Goal: Task Accomplishment & Management: Manage account settings

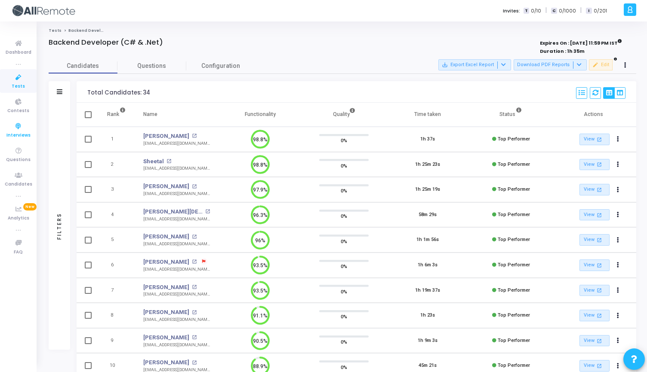
click at [12, 135] on span "Interviews" at bounding box center [18, 135] width 24 height 7
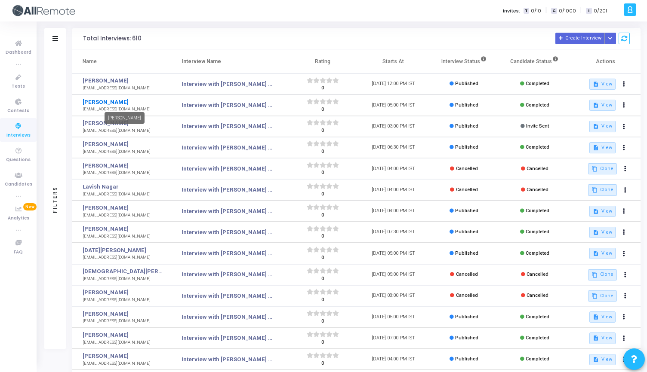
click at [114, 99] on link "[PERSON_NAME]" at bounding box center [123, 102] width 80 height 9
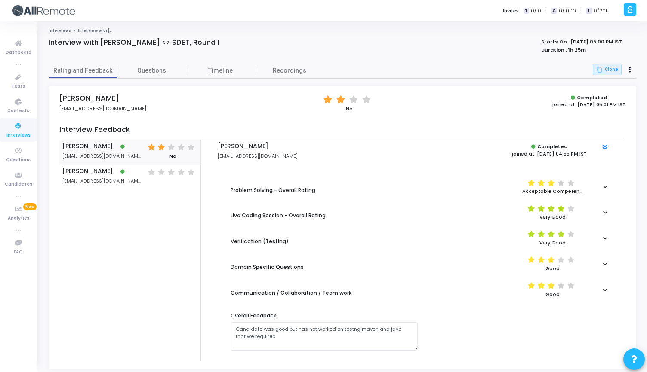
click at [602, 182] on div "(*) (*) (*) ( ) ( ) Acceptable Competency" at bounding box center [520, 187] width 196 height 21
click at [602, 184] on div "(*) (*) (*) ( ) ( ) Acceptable Competency" at bounding box center [520, 187] width 196 height 21
click at [608, 184] on div at bounding box center [605, 186] width 16 height 5
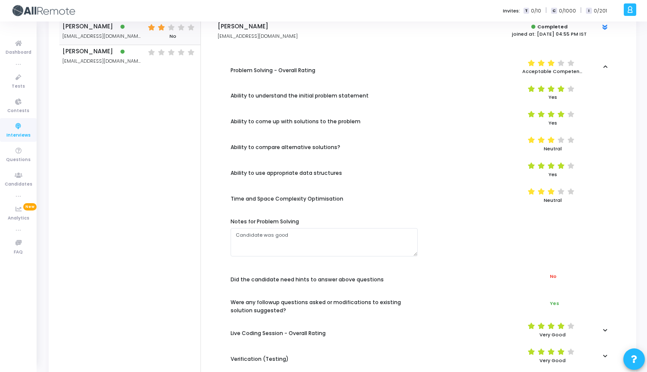
click at [428, 233] on div at bounding box center [520, 236] width 196 height 9
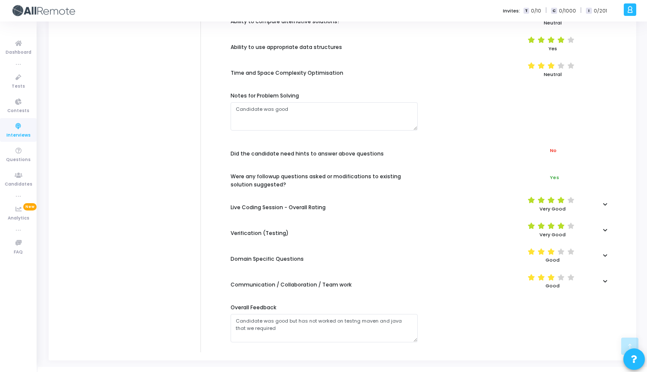
scroll to position [246, 0]
click at [605, 202] on icon at bounding box center [605, 204] width 4 height 5
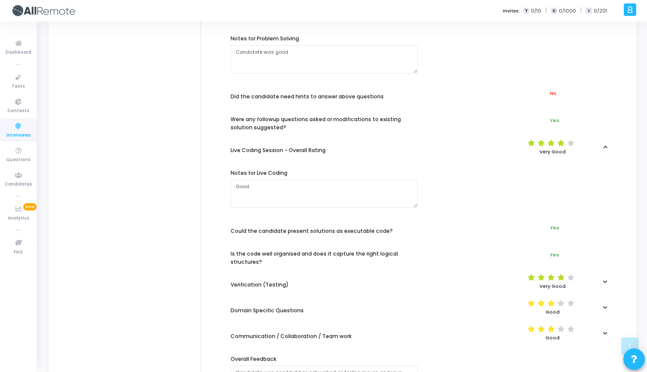
scroll to position [365, 0]
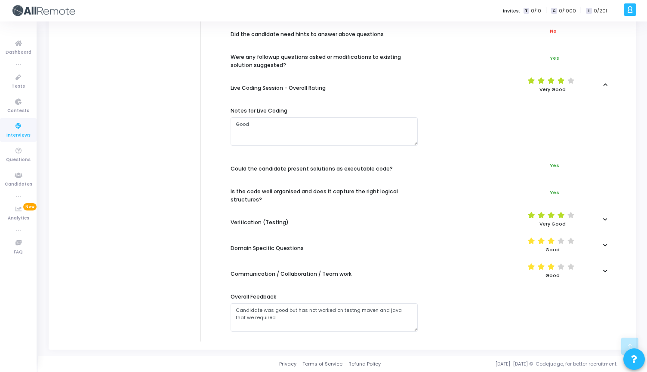
click at [608, 220] on div at bounding box center [605, 219] width 16 height 5
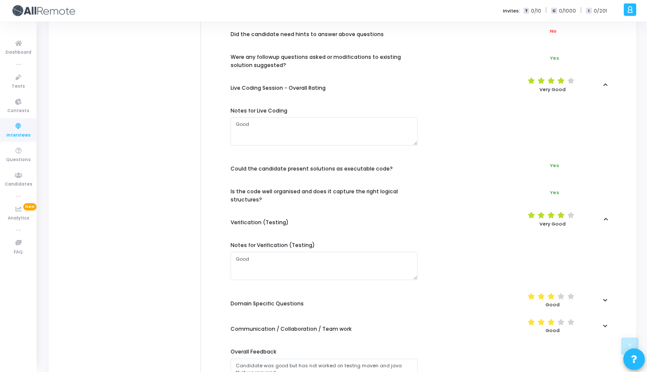
scroll to position [421, 0]
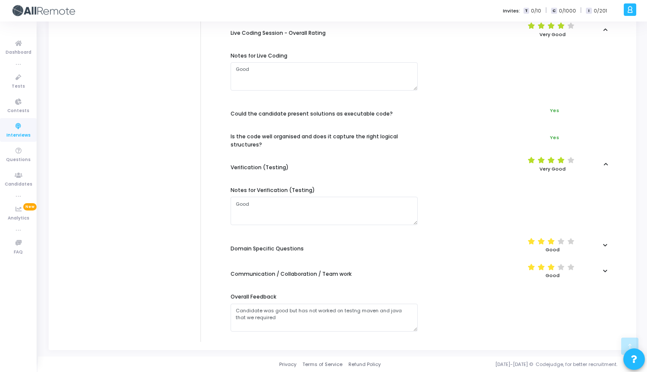
click at [605, 244] on icon at bounding box center [605, 245] width 4 height 5
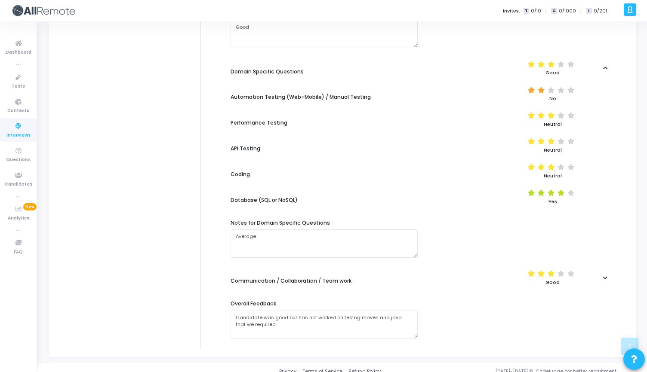
scroll to position [605, 0]
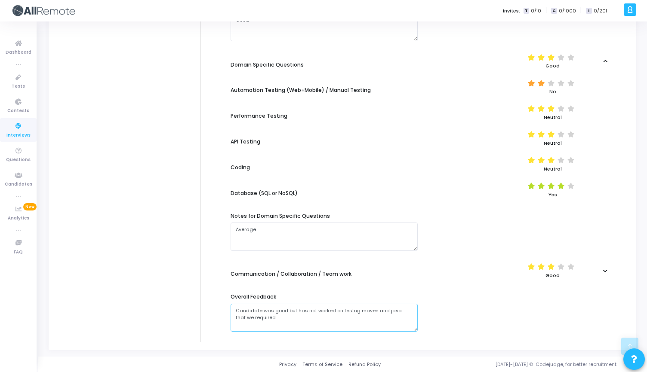
drag, startPoint x: 333, startPoint y: 312, endPoint x: 411, endPoint y: 315, distance: 78.3
click at [411, 315] on textarea at bounding box center [323, 318] width 187 height 28
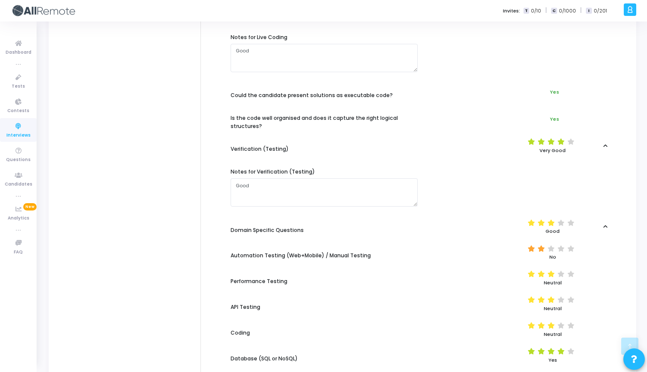
scroll to position [424, 0]
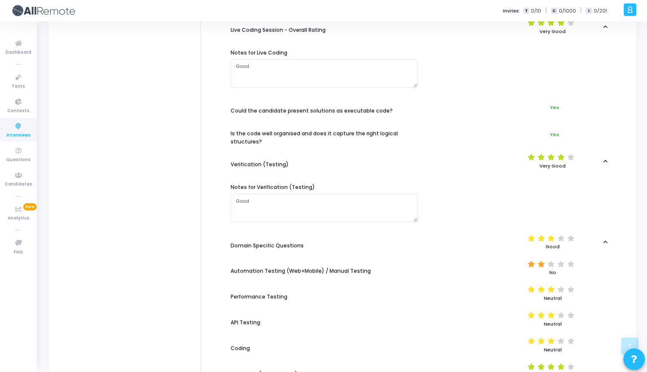
click at [605, 243] on icon at bounding box center [605, 242] width 4 height 5
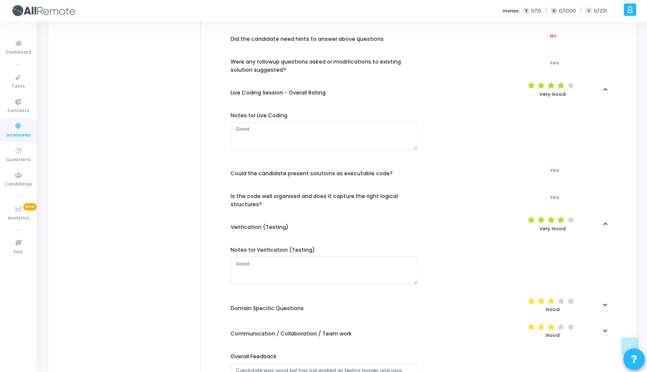
scroll to position [356, 0]
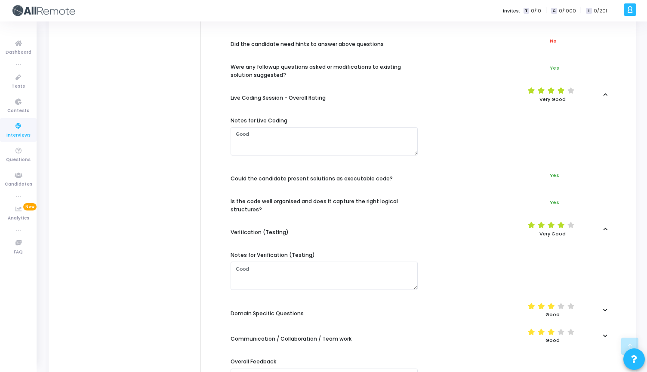
click at [606, 230] on icon at bounding box center [605, 229] width 4 height 5
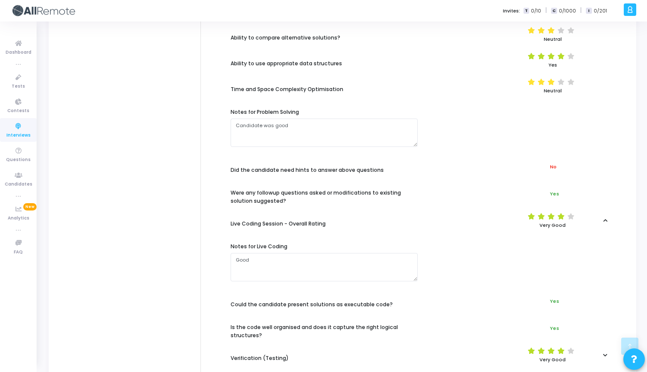
scroll to position [224, 0]
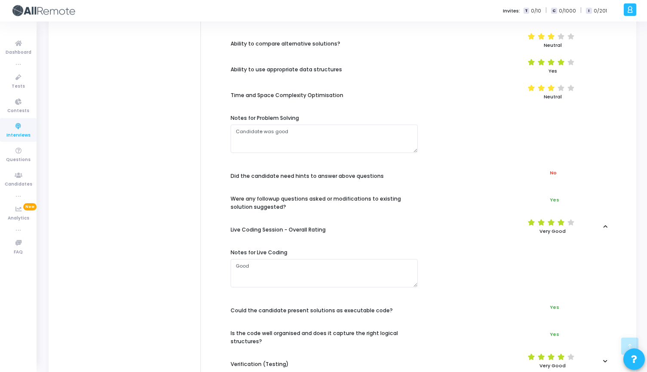
click at [608, 229] on div "(*) (*) (*) (*) ( ) Very Good" at bounding box center [520, 226] width 196 height 21
click at [606, 228] on icon at bounding box center [605, 226] width 4 height 5
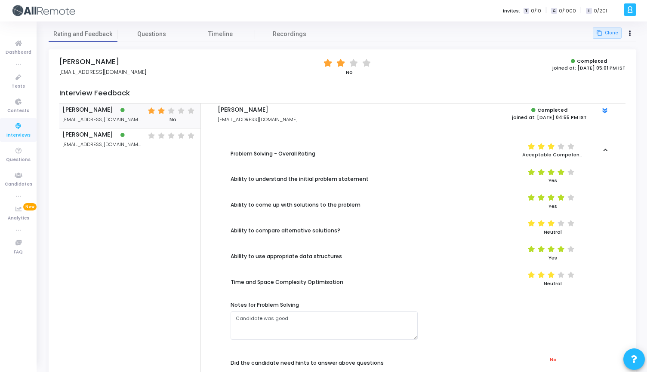
scroll to position [1, 0]
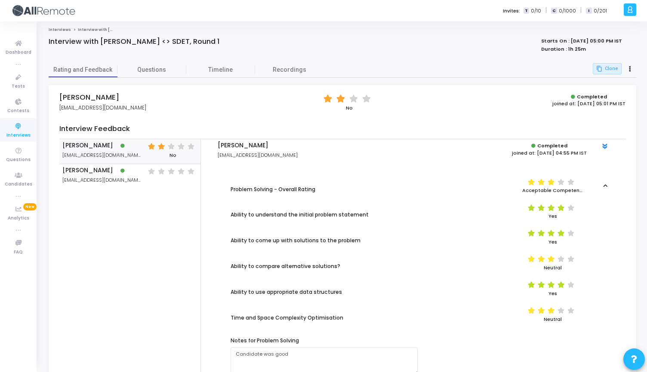
click at [605, 185] on icon at bounding box center [605, 186] width 4 height 5
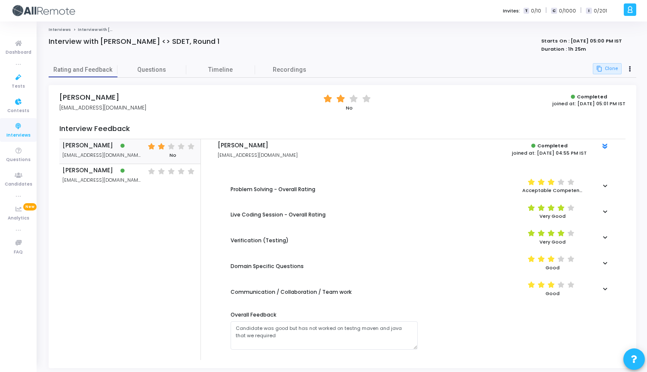
click at [9, 127] on link "Interviews" at bounding box center [18, 130] width 37 height 24
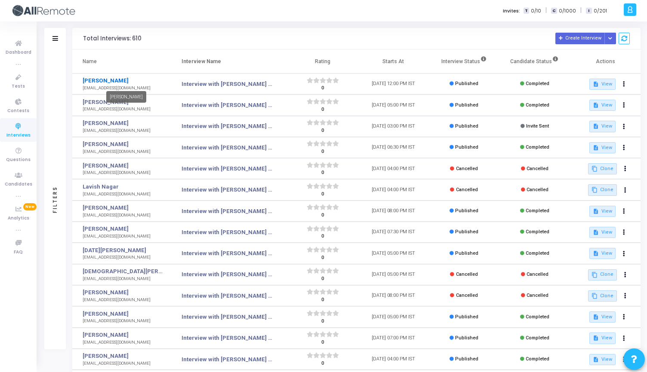
click at [113, 80] on link "[PERSON_NAME]" at bounding box center [123, 81] width 80 height 9
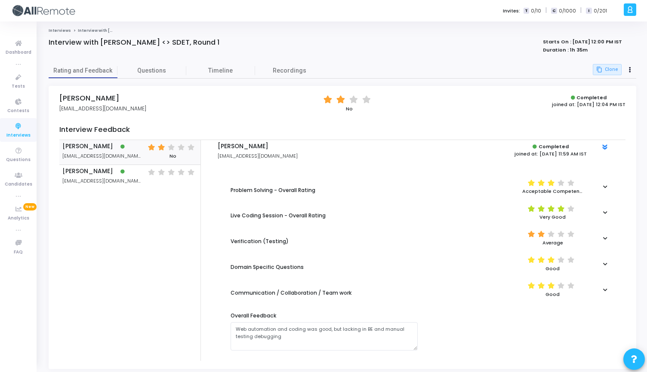
scroll to position [19, 0]
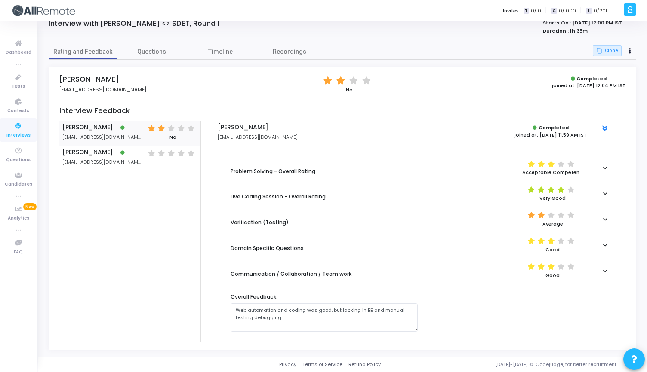
click at [605, 166] on icon at bounding box center [605, 168] width 4 height 5
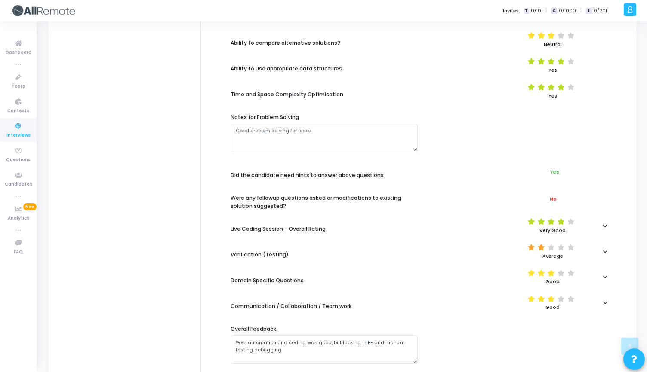
scroll to position [233, 0]
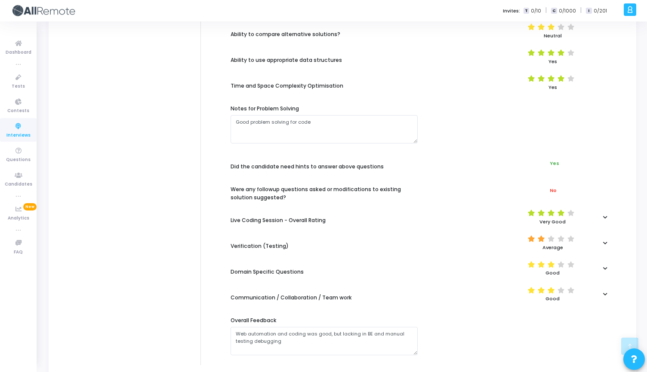
click at [604, 216] on icon at bounding box center [605, 217] width 4 height 5
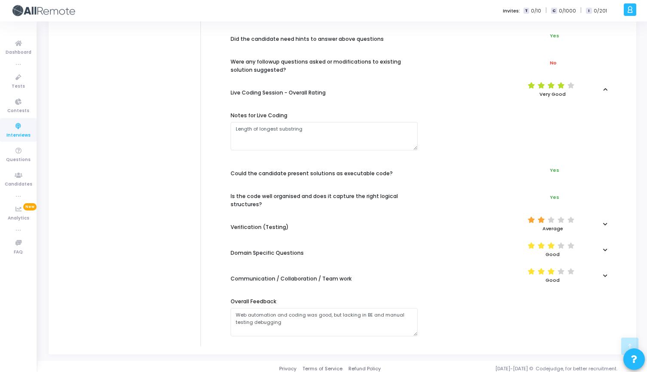
scroll to position [365, 0]
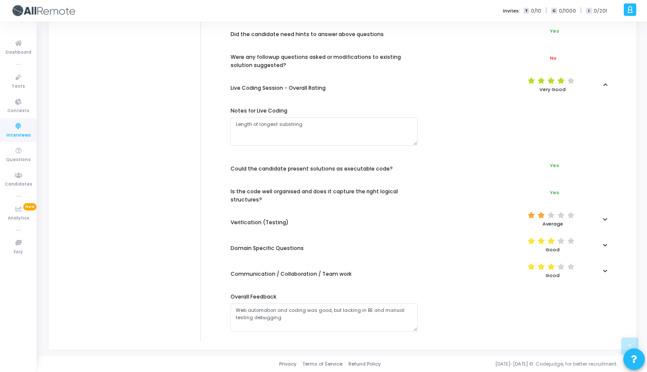
click at [604, 217] on icon at bounding box center [605, 219] width 4 height 5
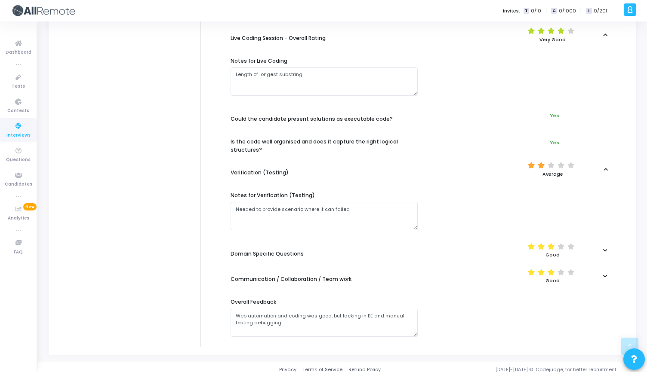
scroll to position [421, 0]
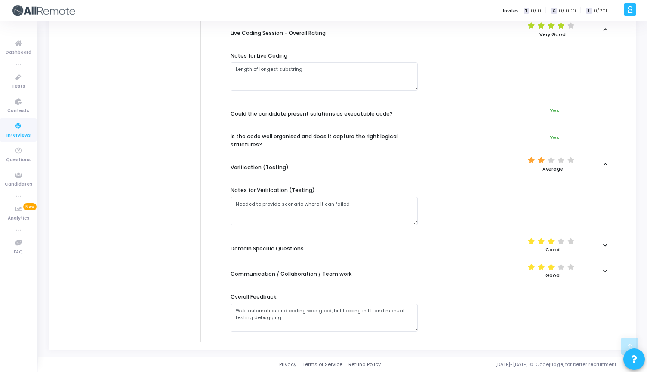
click at [603, 245] on icon at bounding box center [605, 245] width 4 height 5
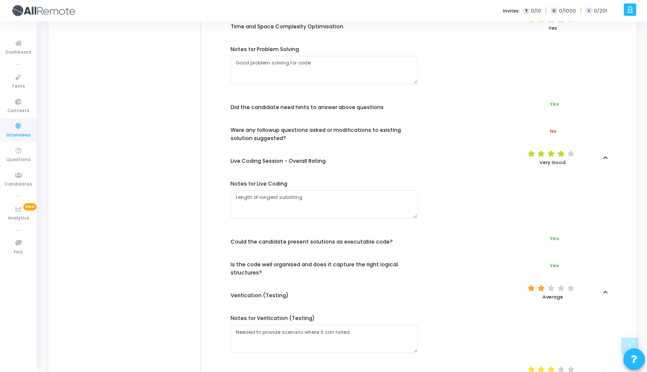
scroll to position [0, 0]
